Goal: Task Accomplishment & Management: Use online tool/utility

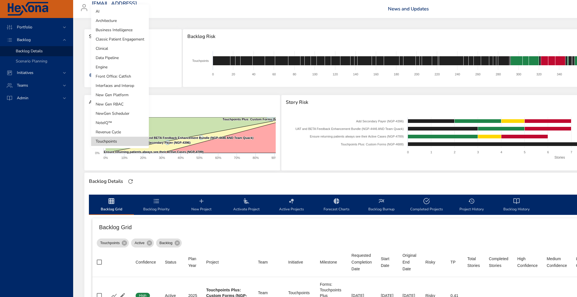
click at [124, 57] on body "Portfolio Backlog Backlog Details Scenario Planning Initiatives Teams Admin [EM…" at bounding box center [288, 148] width 577 height 297
click at [112, 49] on li "Clinical" at bounding box center [120, 48] width 58 height 9
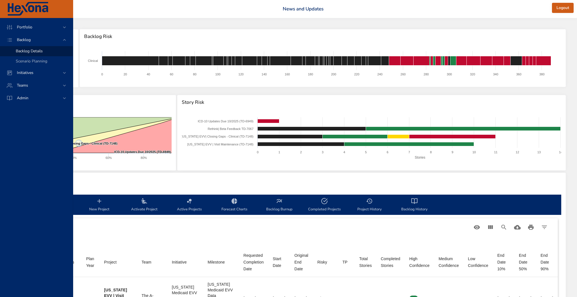
scroll to position [0, 138]
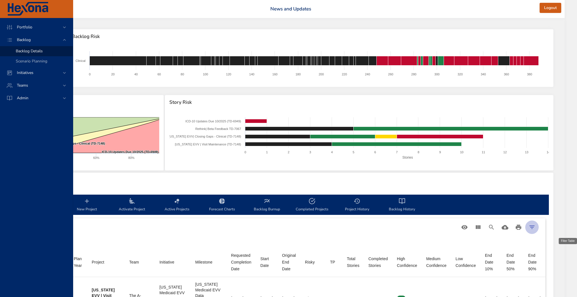
click at [536, 227] on icon "Filter Table" at bounding box center [532, 227] width 7 height 7
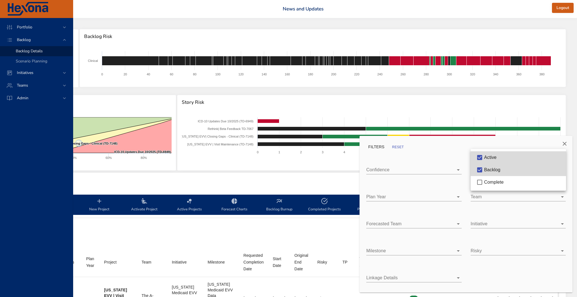
click at [475, 170] on body "Portfolio Backlog Backlog Details Scenario Planning Initiatives Teams Admin [EM…" at bounding box center [186, 148] width 577 height 297
click at [490, 182] on span "Complete" at bounding box center [494, 182] width 20 height 5
type input "*"
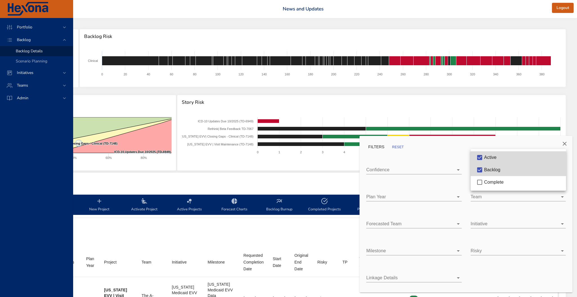
type input "*"
type input "**"
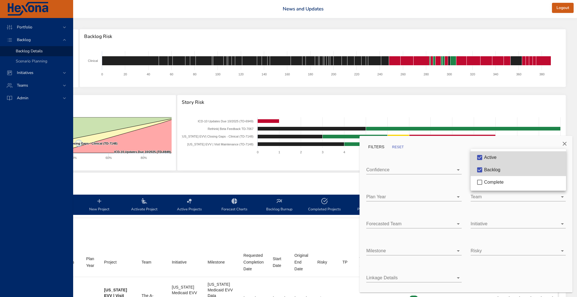
type input "**"
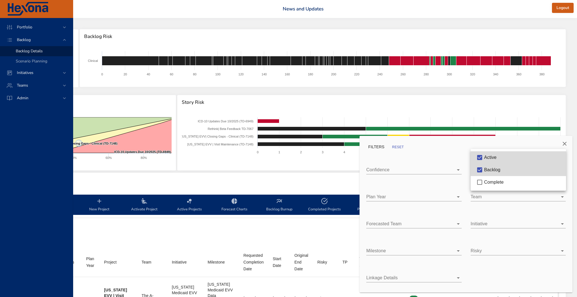
type input "**"
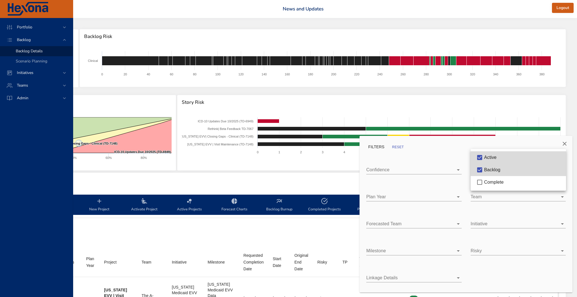
type input "**"
type input "*"
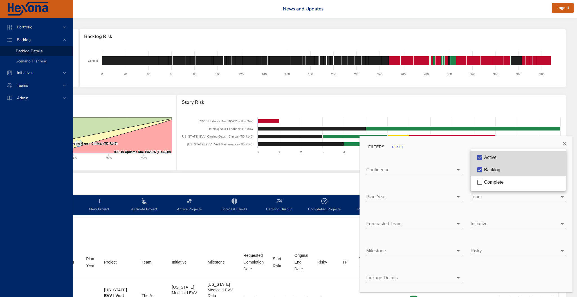
type input "*"
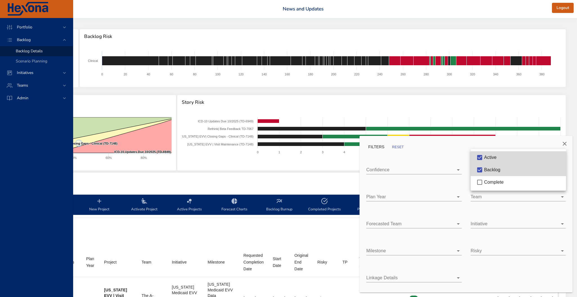
type input "*"
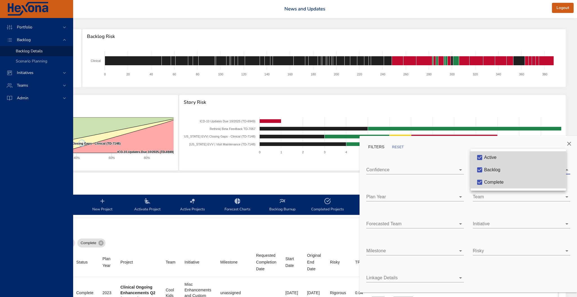
scroll to position [0, 105]
click at [570, 143] on div at bounding box center [288, 148] width 577 height 297
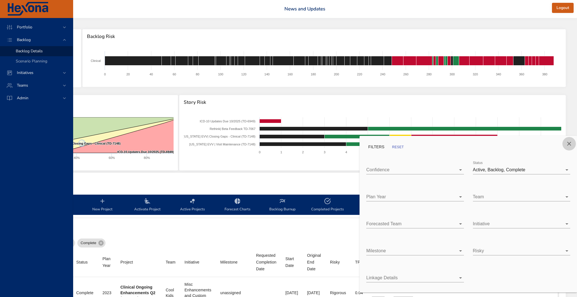
click at [570, 143] on icon "Close" at bounding box center [569, 143] width 7 height 7
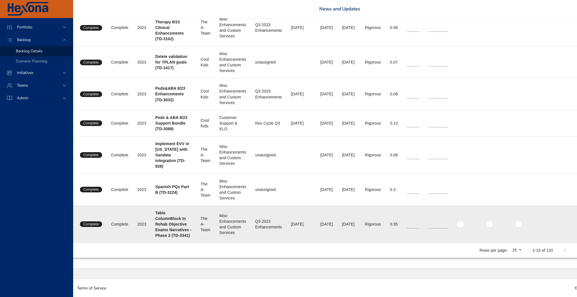
scroll to position [590, 105]
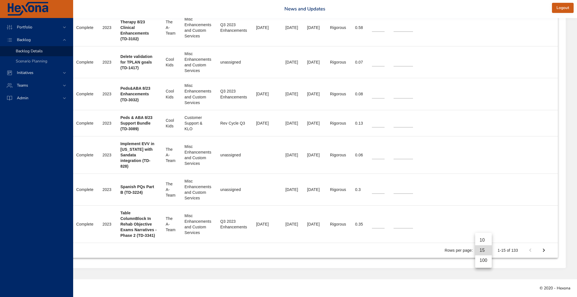
click at [487, 262] on li "100" at bounding box center [483, 261] width 17 height 10
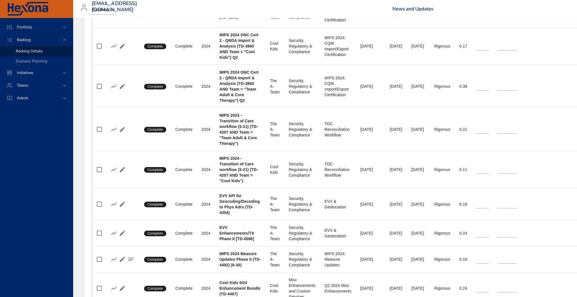
scroll to position [1283, 0]
